Goal: Information Seeking & Learning: Find specific fact

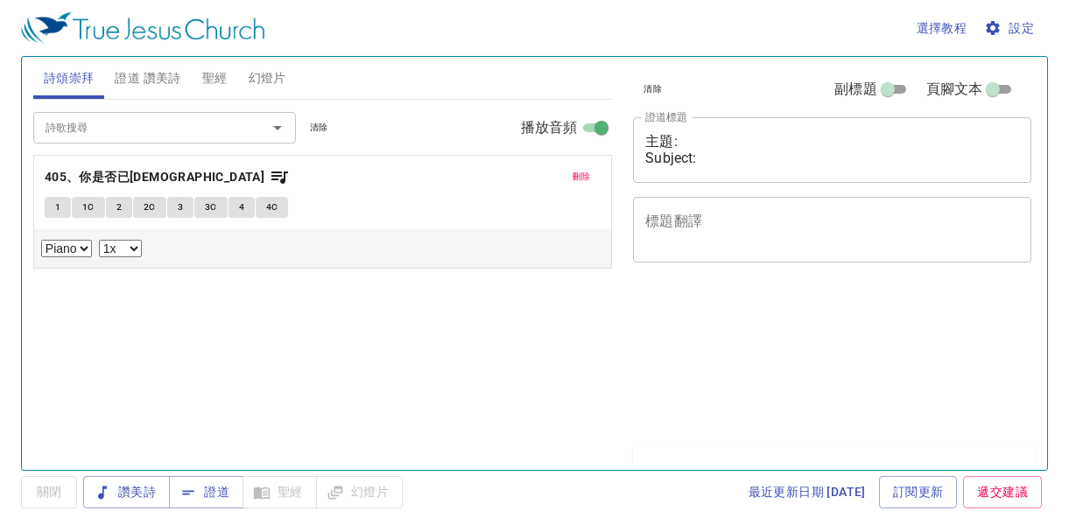
select select "1"
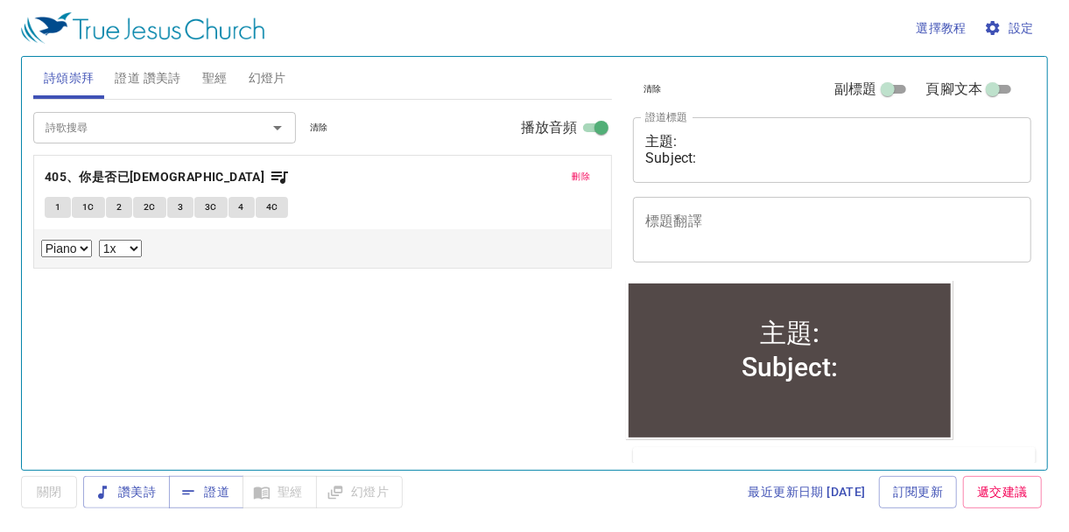
click at [214, 79] on span "聖經" at bounding box center [214, 78] width 25 height 22
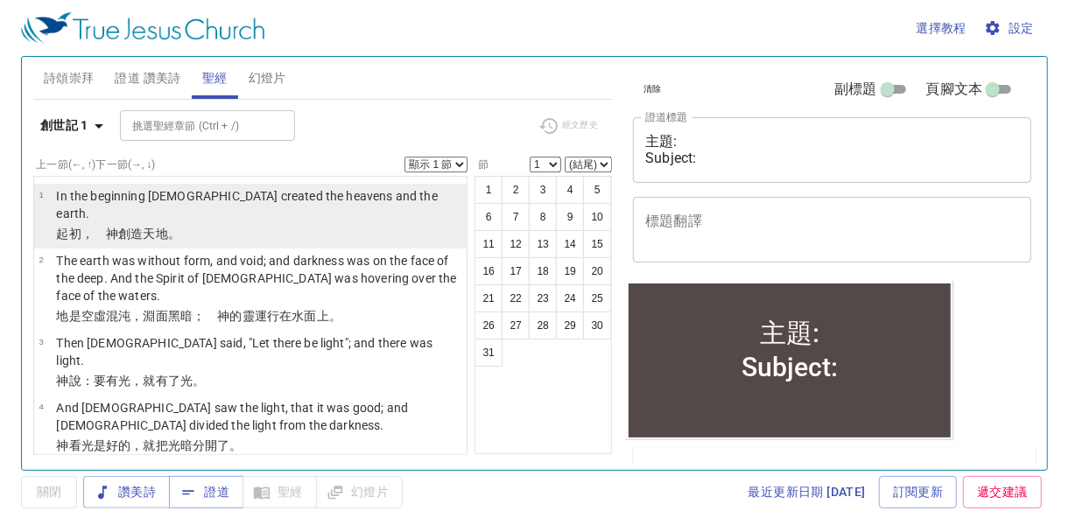
click at [234, 198] on p "In the beginning [DEMOGRAPHIC_DATA] created the heavens and the earth." at bounding box center [258, 204] width 405 height 35
